Goal: Find specific page/section: Locate a particular part of the current website

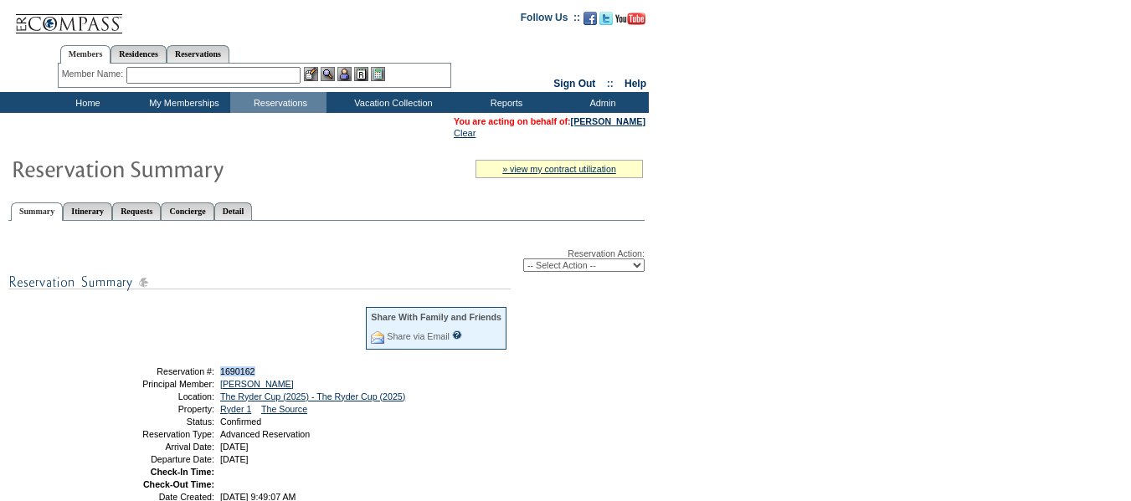
drag, startPoint x: 268, startPoint y: 373, endPoint x: 221, endPoint y: 376, distance: 46.9
click at [221, 376] on td "1690162" at bounding box center [362, 372] width 291 height 10
copy span "1690162"
click at [212, 70] on input "text" at bounding box center [213, 75] width 174 height 17
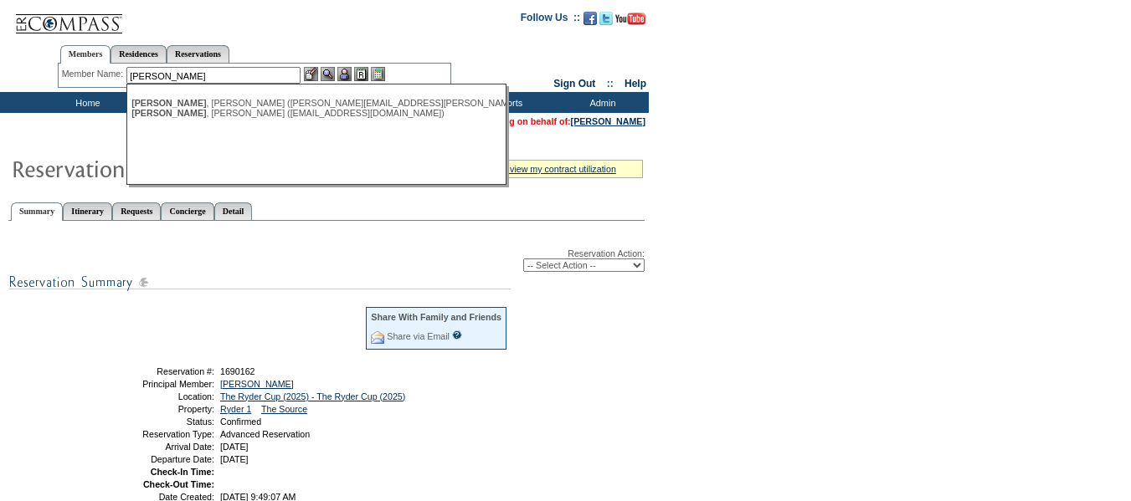
type input "[PERSON_NAME]"
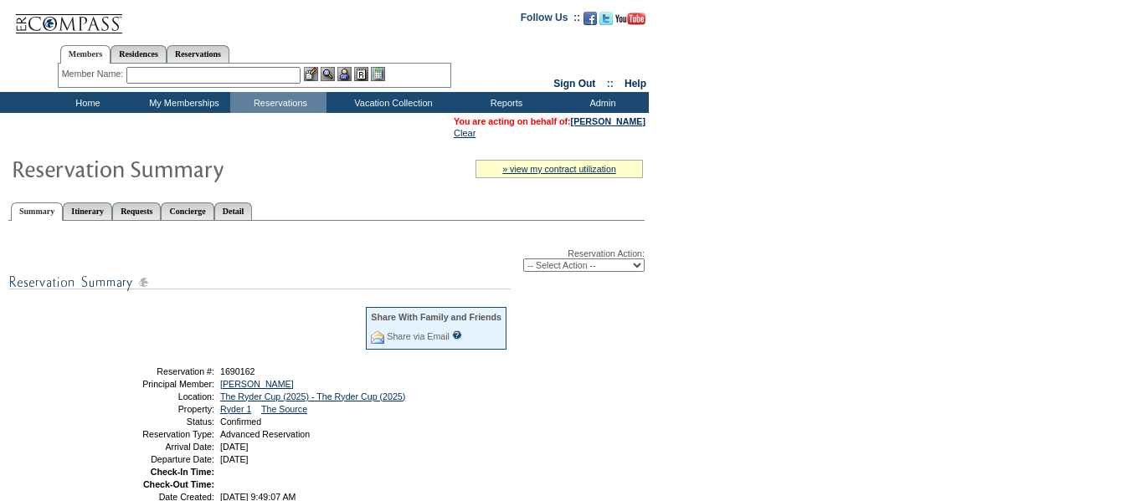
click at [198, 72] on input "text" at bounding box center [213, 75] width 174 height 17
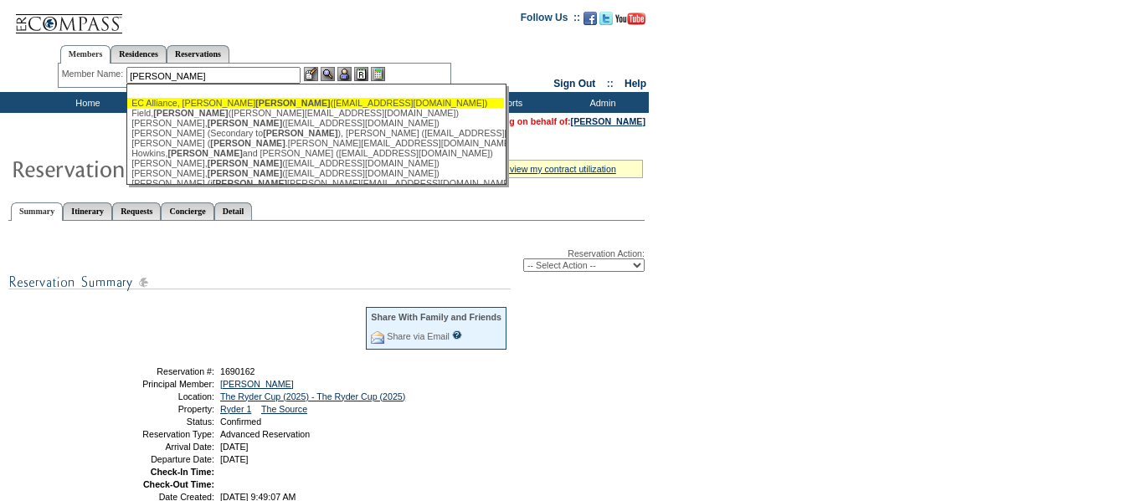
click at [255, 105] on span "[PERSON_NAME]" at bounding box center [292, 103] width 74 height 10
type input "EC Alliance, [PERSON_NAME] ([EMAIL_ADDRESS][DOMAIN_NAME])"
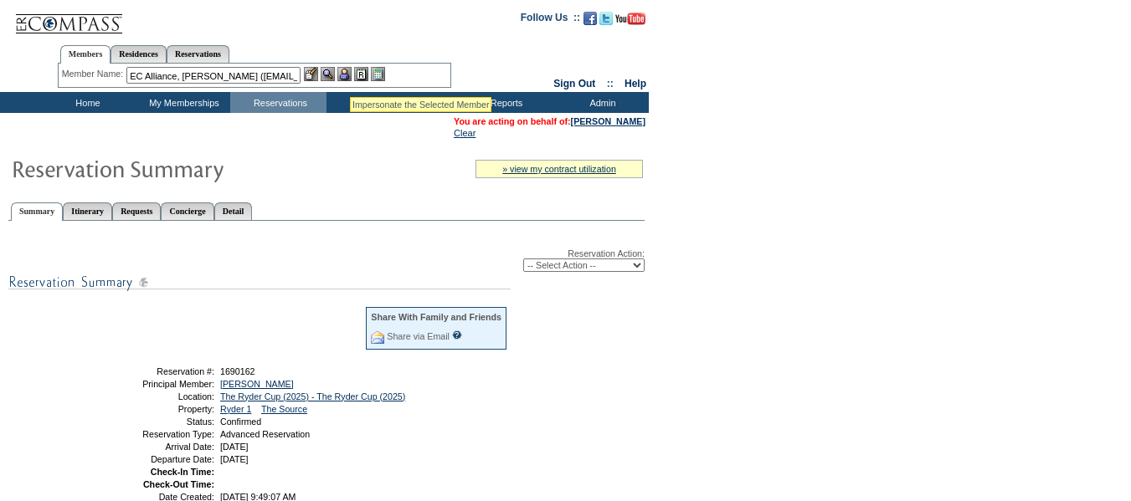
click at [351, 76] on img at bounding box center [344, 74] width 14 height 14
click at [335, 75] on img at bounding box center [328, 74] width 14 height 14
